Goal: Task Accomplishment & Management: Complete application form

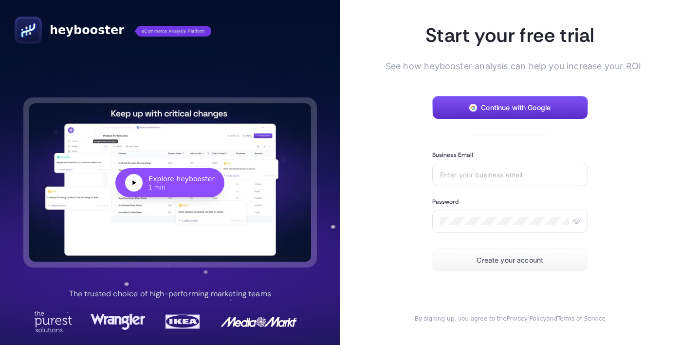
click at [501, 112] on button "Continue with Google" at bounding box center [510, 107] width 156 height 23
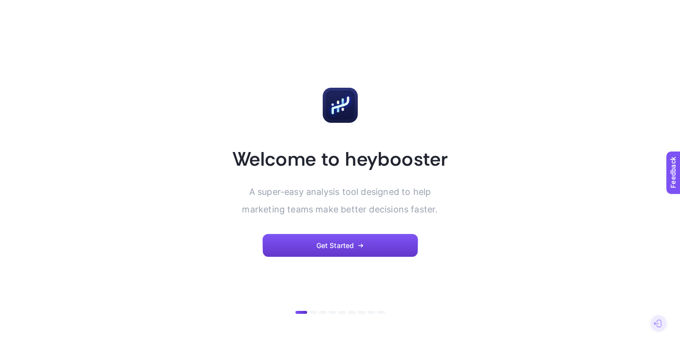
click at [336, 243] on span "Get Started" at bounding box center [336, 246] width 38 height 8
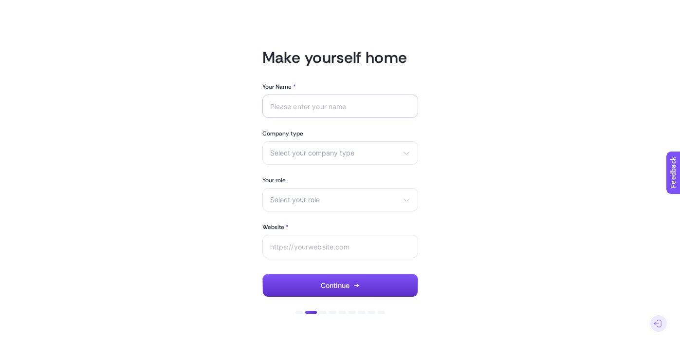
click at [282, 113] on div at bounding box center [340, 105] width 156 height 23
type input "Ece"
click at [286, 149] on span "Select your company type" at bounding box center [334, 153] width 129 height 8
click at [302, 176] on span "eCommerce" at bounding box center [290, 176] width 38 height 8
click at [280, 199] on span "Select your role" at bounding box center [334, 200] width 129 height 8
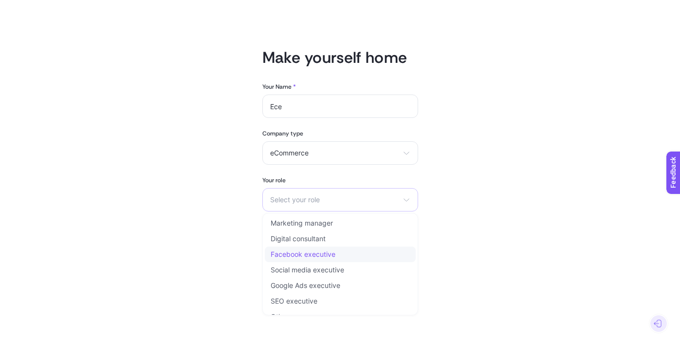
scroll to position [12, 0]
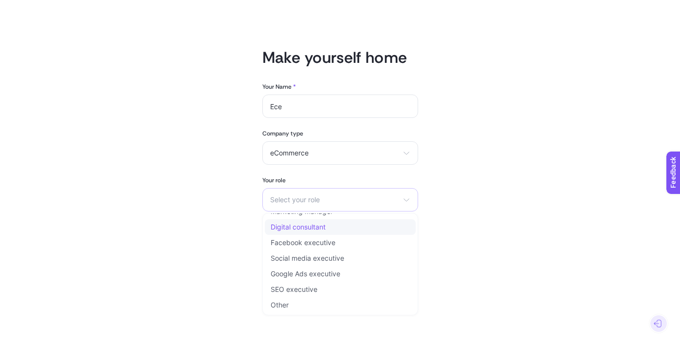
click at [312, 227] on span "Digital consultant" at bounding box center [298, 227] width 55 height 8
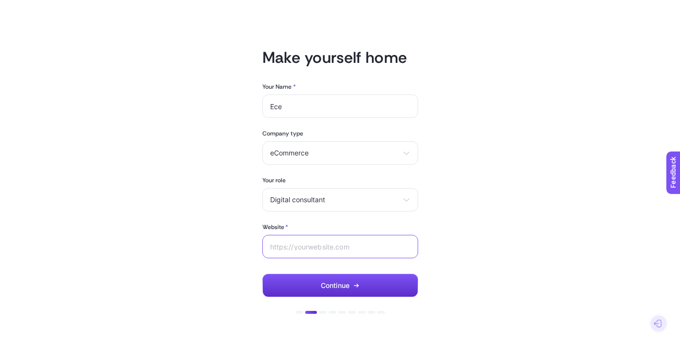
click at [292, 248] on input "Website *" at bounding box center [340, 247] width 140 height 8
click at [295, 243] on input "Website *" at bounding box center [340, 247] width 140 height 8
paste input "https://www.empastore.com/"
type input "https://www.empastore.com/"
click at [337, 289] on button "Continue" at bounding box center [340, 285] width 156 height 23
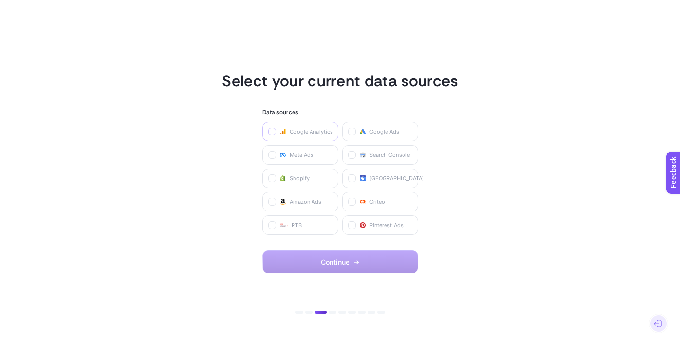
click at [272, 131] on icon at bounding box center [272, 132] width 5 height 5
click at [0, 0] on Analytics "checkbox" at bounding box center [0, 0] width 0 height 0
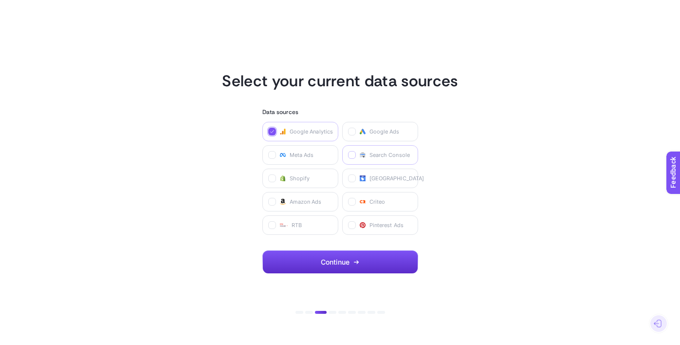
click at [353, 156] on icon at bounding box center [352, 155] width 5 height 5
click at [0, 0] on Console "checkbox" at bounding box center [0, 0] width 0 height 0
click at [345, 264] on span "Continue" at bounding box center [335, 262] width 29 height 8
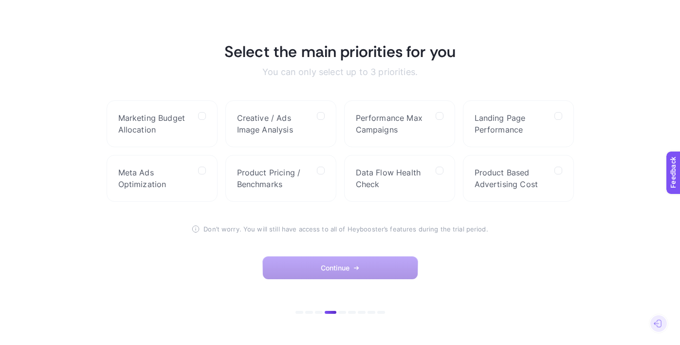
drag, startPoint x: 463, startPoint y: 54, endPoint x: 223, endPoint y: 45, distance: 240.2
click at [223, 45] on section "Select the main priorities for you You can only select up to 3 priorities. Mark…" at bounding box center [340, 172] width 467 height 261
copy h1 "Select the main priorities for you"
click at [200, 171] on icon at bounding box center [202, 170] width 5 height 5
click at [0, 0] on Optimization "checkbox" at bounding box center [0, 0] width 0 height 0
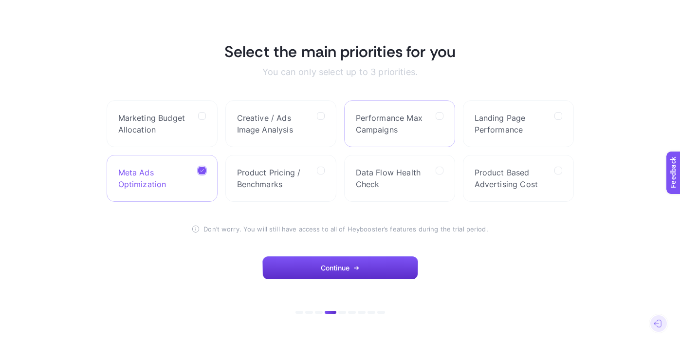
click at [445, 120] on label "Performance Max Campaigns" at bounding box center [399, 123] width 111 height 47
click at [0, 0] on Campaigns "checkbox" at bounding box center [0, 0] width 0 height 0
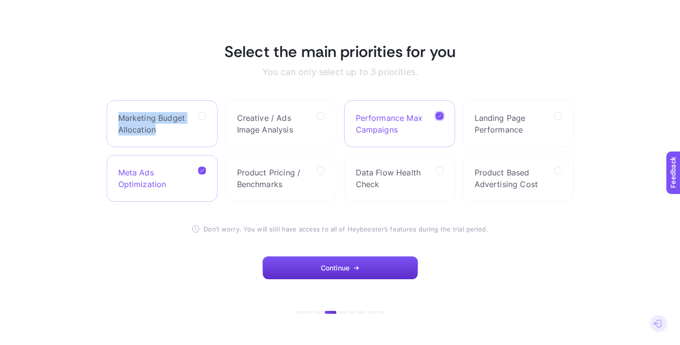
drag, startPoint x: 163, startPoint y: 132, endPoint x: 112, endPoint y: 117, distance: 53.5
click at [112, 117] on label "Marketing Budget Allocation" at bounding box center [162, 123] width 111 height 47
copy span "Marketing Budget Allocation"
click at [321, 116] on icon at bounding box center [321, 116] width 5 height 5
click at [0, 0] on Analysis "checkbox" at bounding box center [0, 0] width 0 height 0
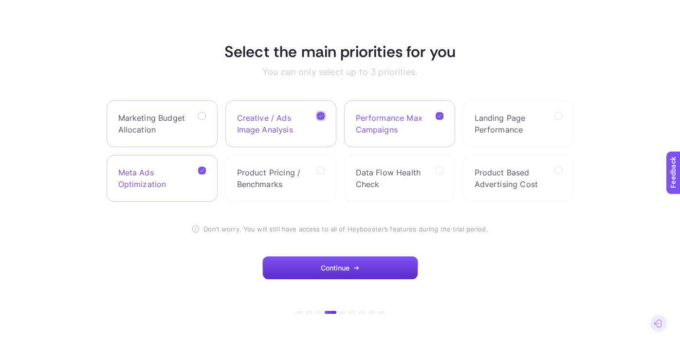
click at [203, 117] on icon at bounding box center [202, 116] width 5 height 5
click at [0, 0] on Allocation "checkbox" at bounding box center [0, 0] width 0 height 0
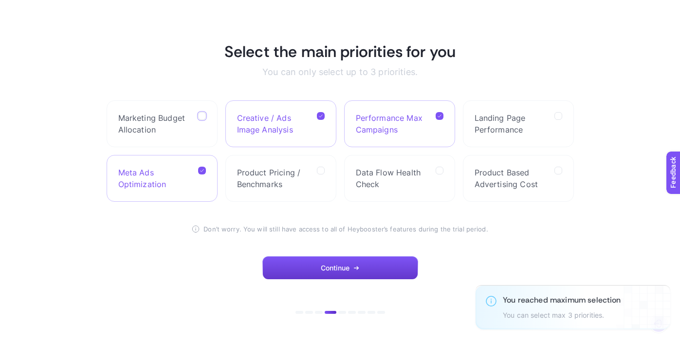
click at [349, 269] on span "Continue" at bounding box center [335, 268] width 29 height 8
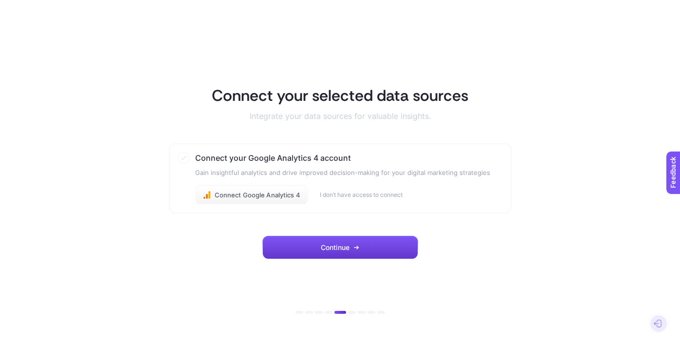
click at [350, 247] on span "Continue" at bounding box center [335, 247] width 29 height 8
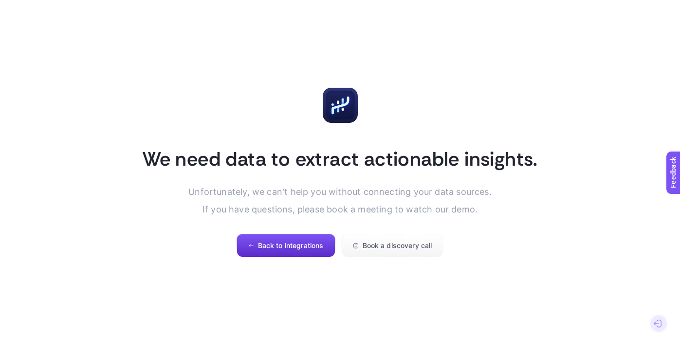
drag, startPoint x: 481, startPoint y: 209, endPoint x: 175, endPoint y: 173, distance: 307.9
click at [175, 174] on section "We need data to extract actionable insights. Unfortunately, we can't help you w…" at bounding box center [340, 172] width 657 height 169
copy section "Unfortunately, we can't help you without connecting your data sources. If you h…"
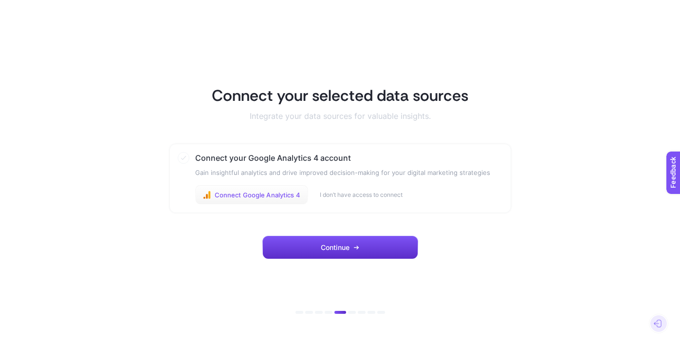
click at [266, 191] on span "Connect Google Analytics 4" at bounding box center [258, 195] width 86 height 8
